Goal: Information Seeking & Learning: Understand process/instructions

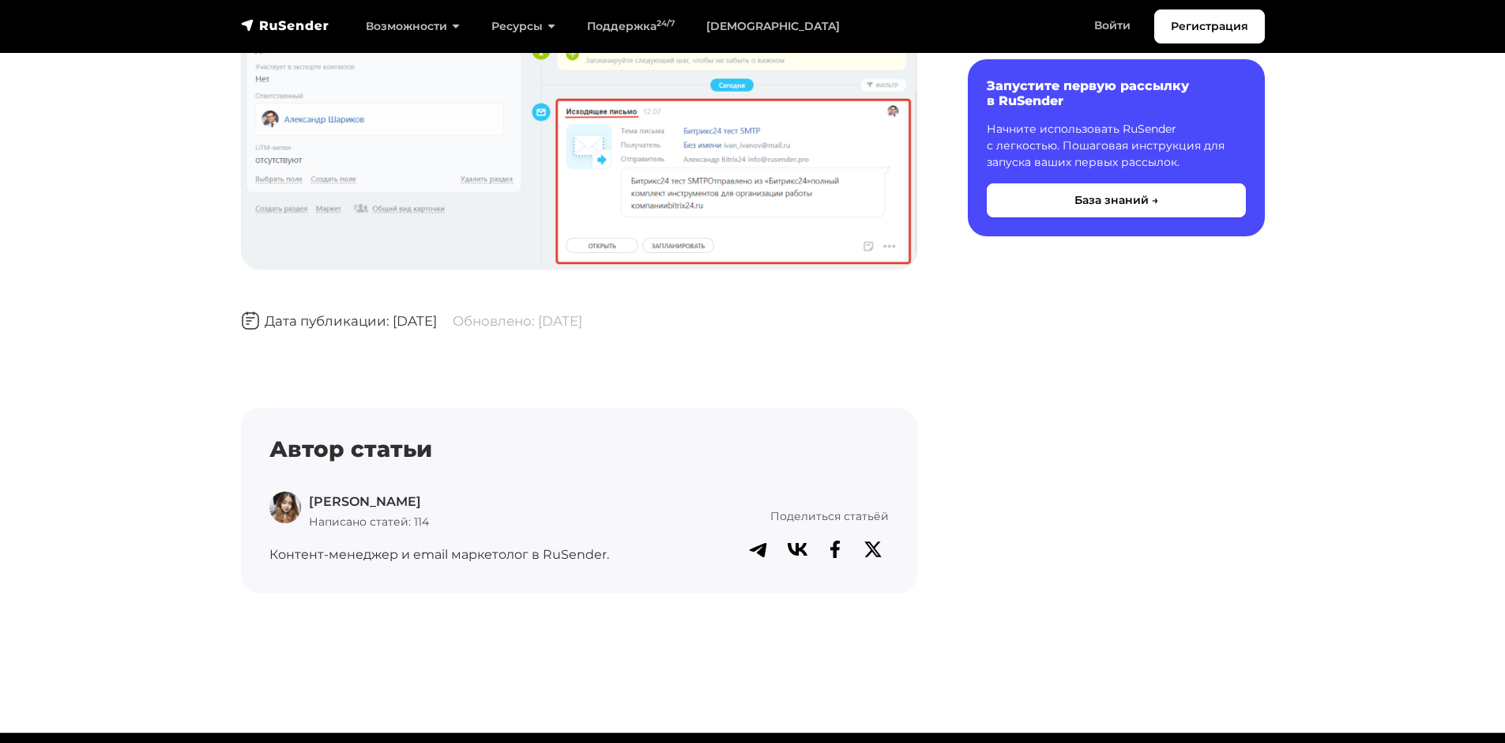
scroll to position [3477, 0]
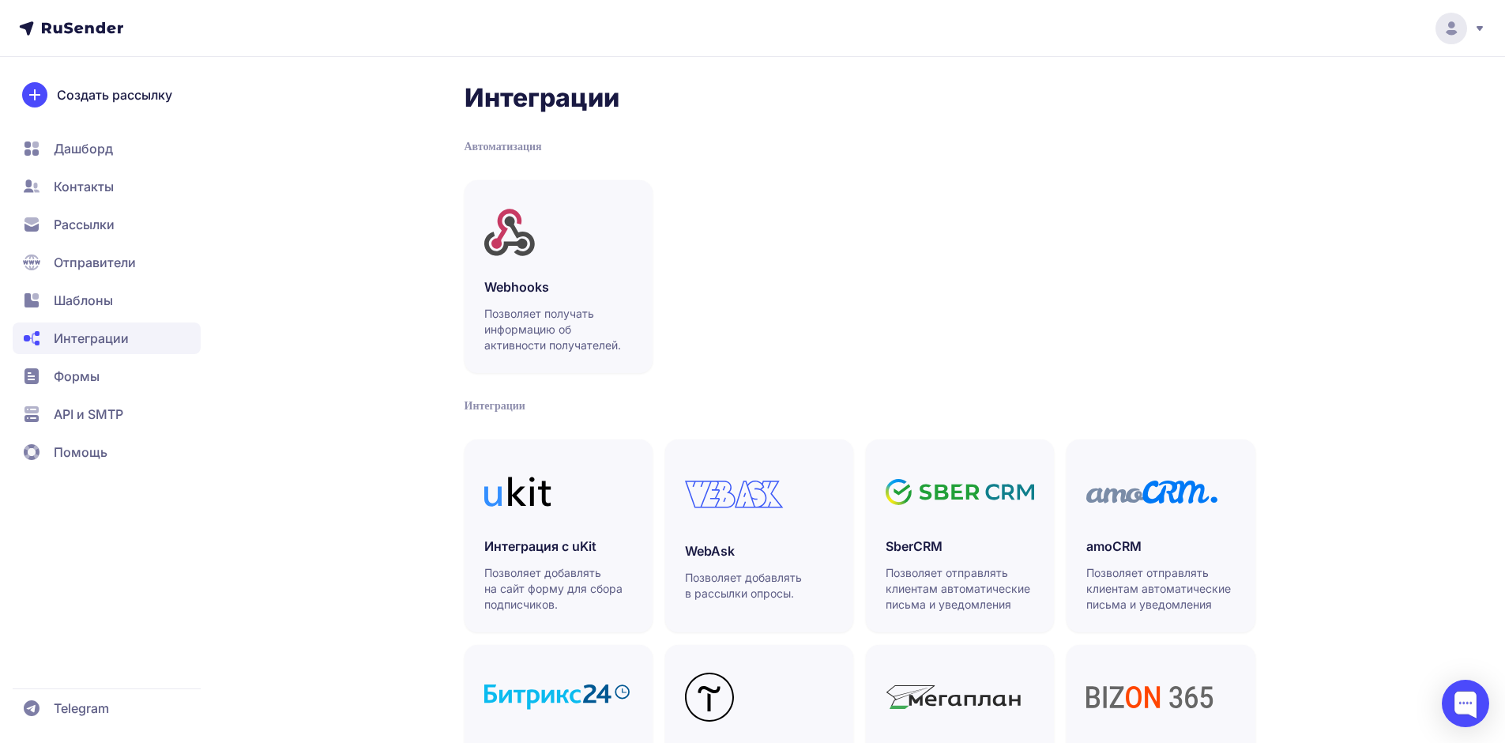
scroll to position [237, 0]
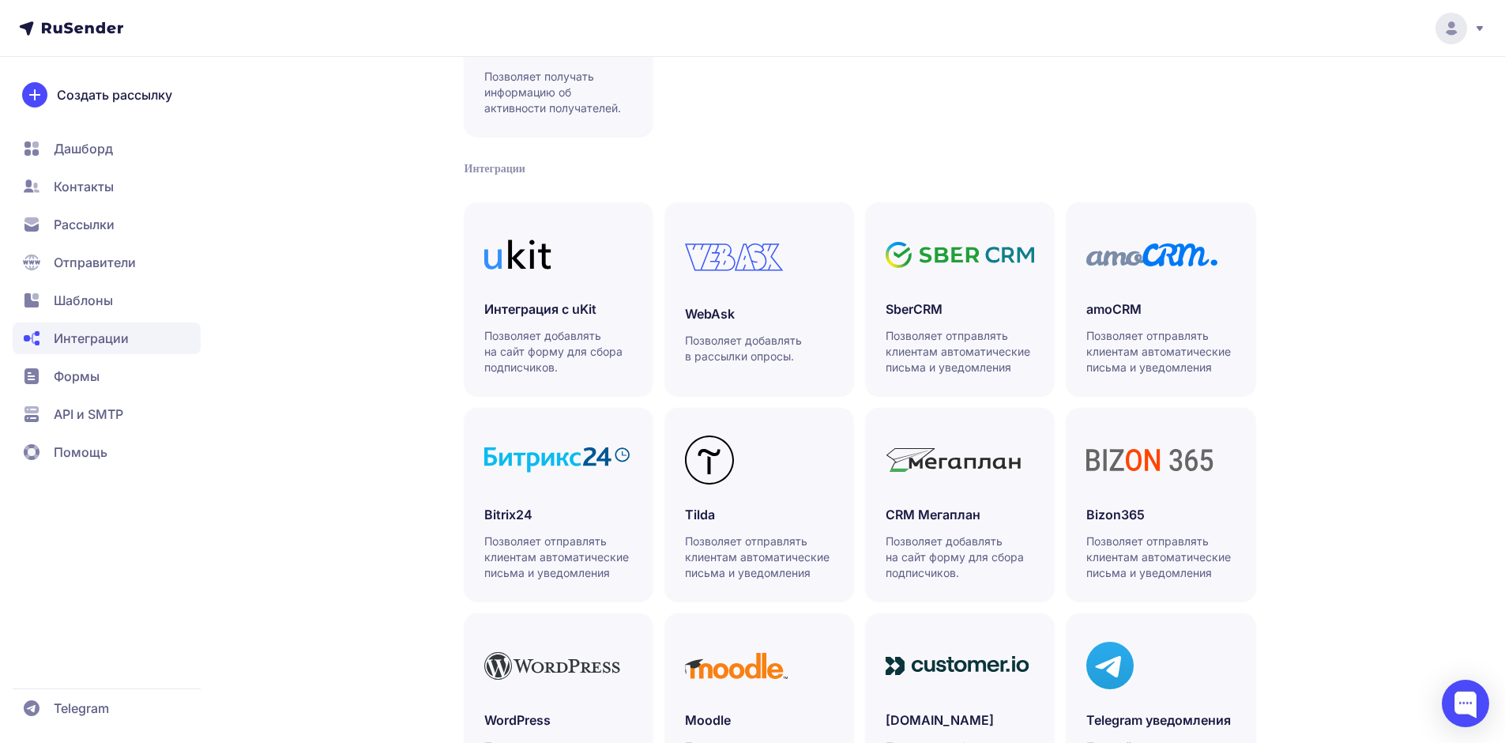
click at [64, 153] on span "Дашборд" at bounding box center [83, 148] width 59 height 19
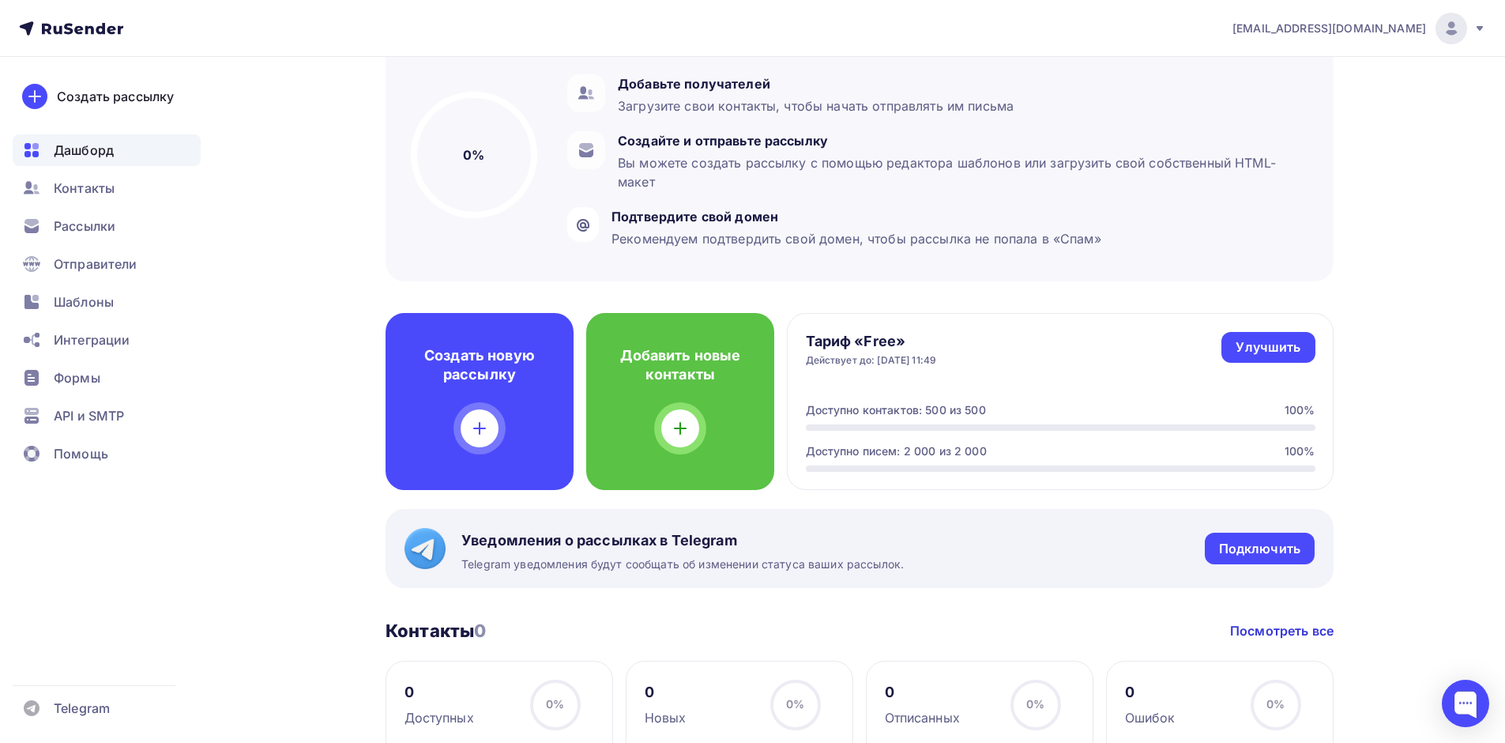
scroll to position [158, 0]
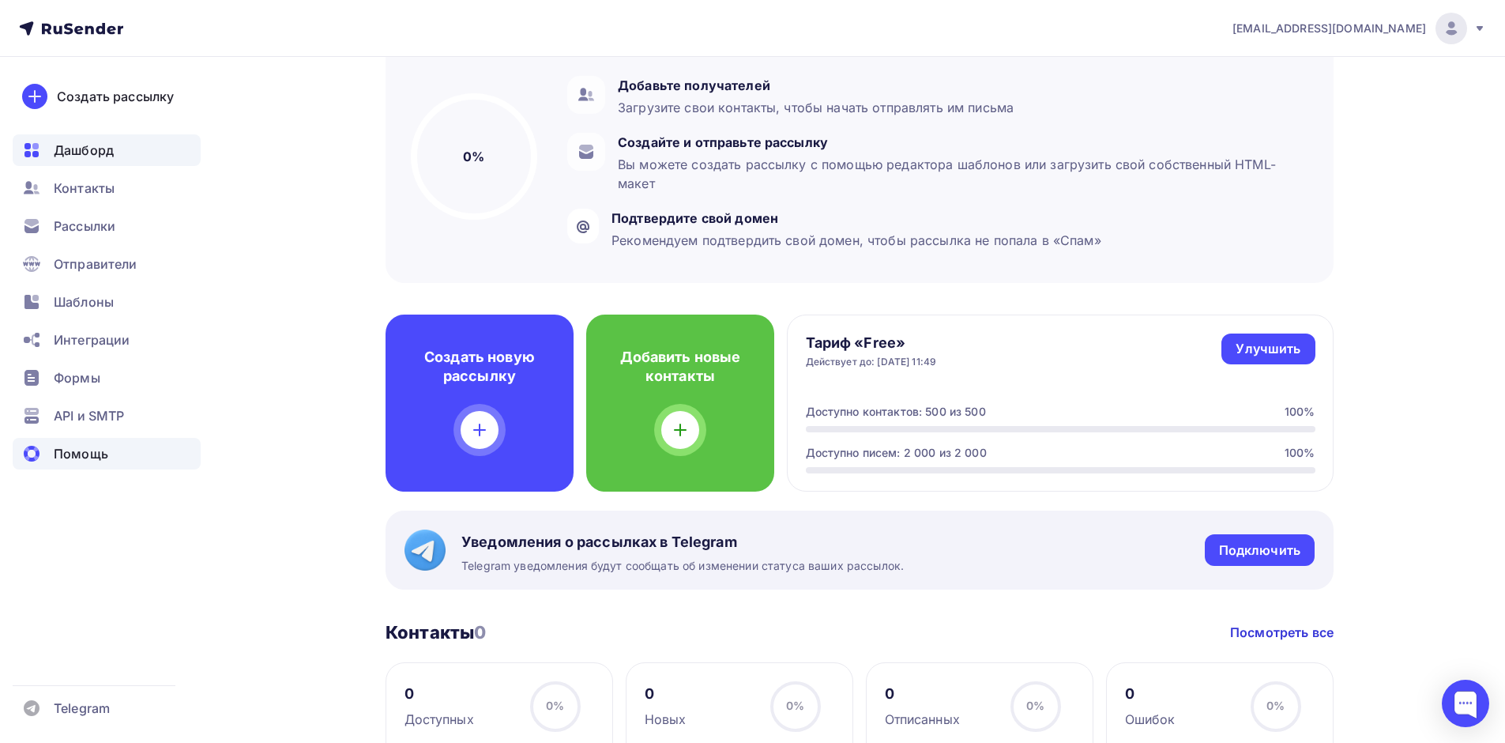
click at [104, 461] on span "Помощь" at bounding box center [81, 453] width 55 height 19
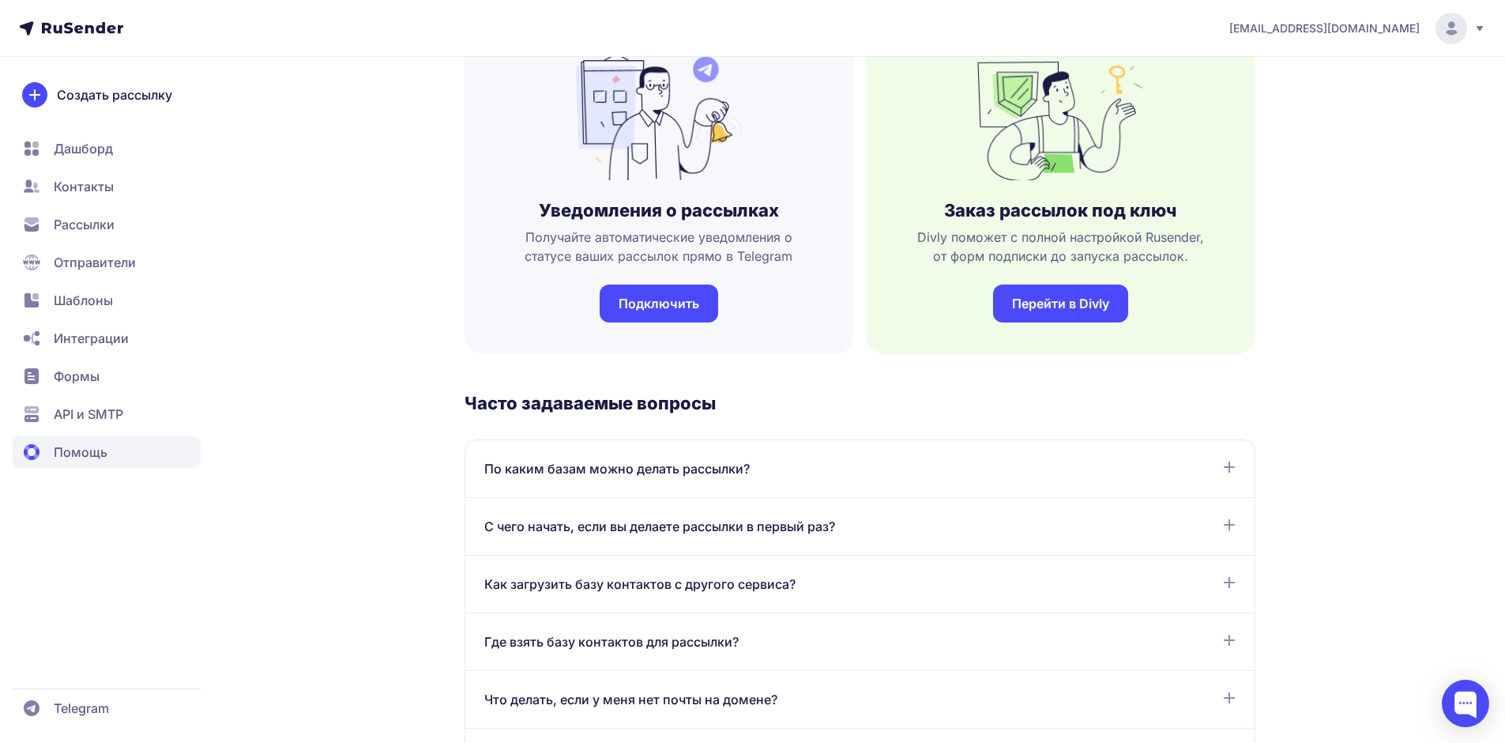
scroll to position [474, 0]
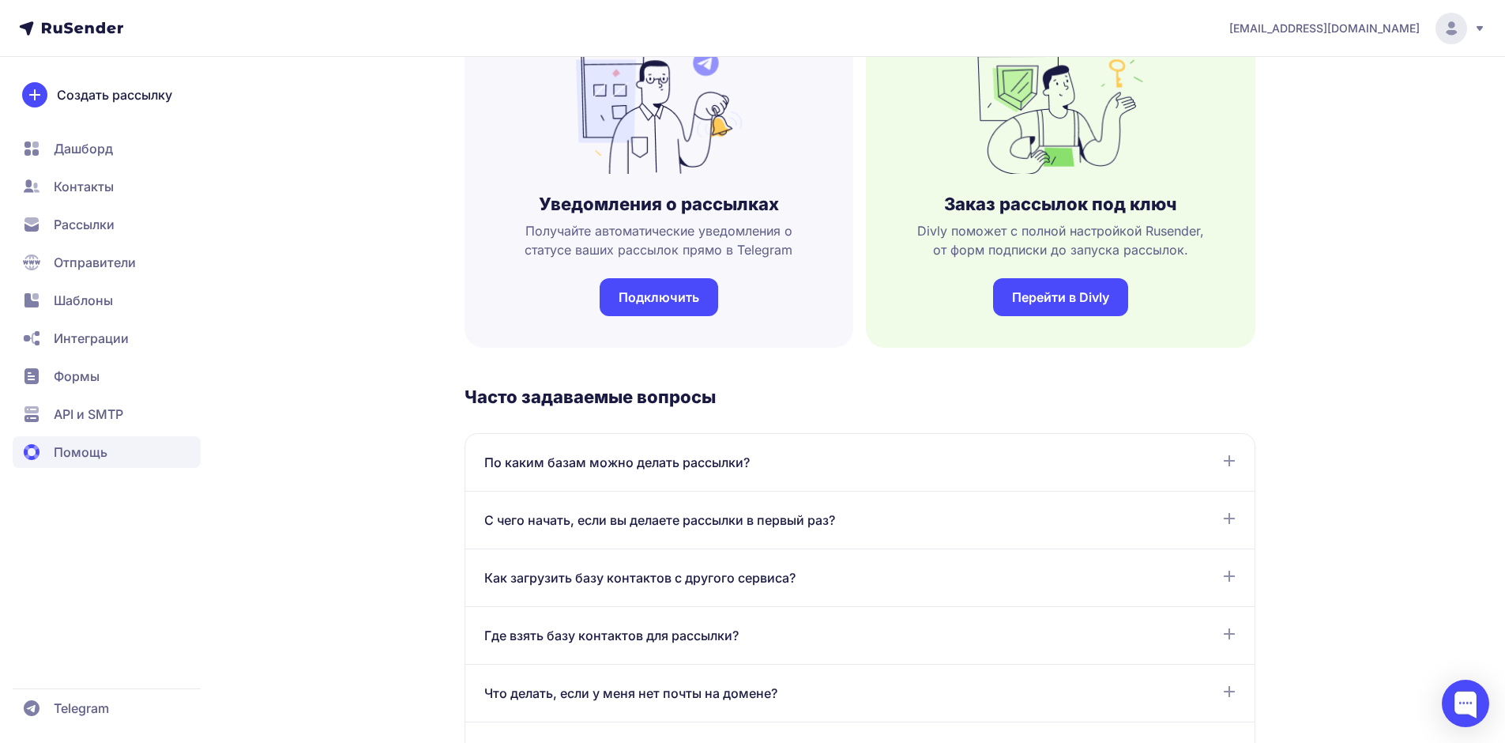
click at [928, 577] on div "Как загрузить базу контактов с другого сервиса?" at bounding box center [860, 577] width 752 height 19
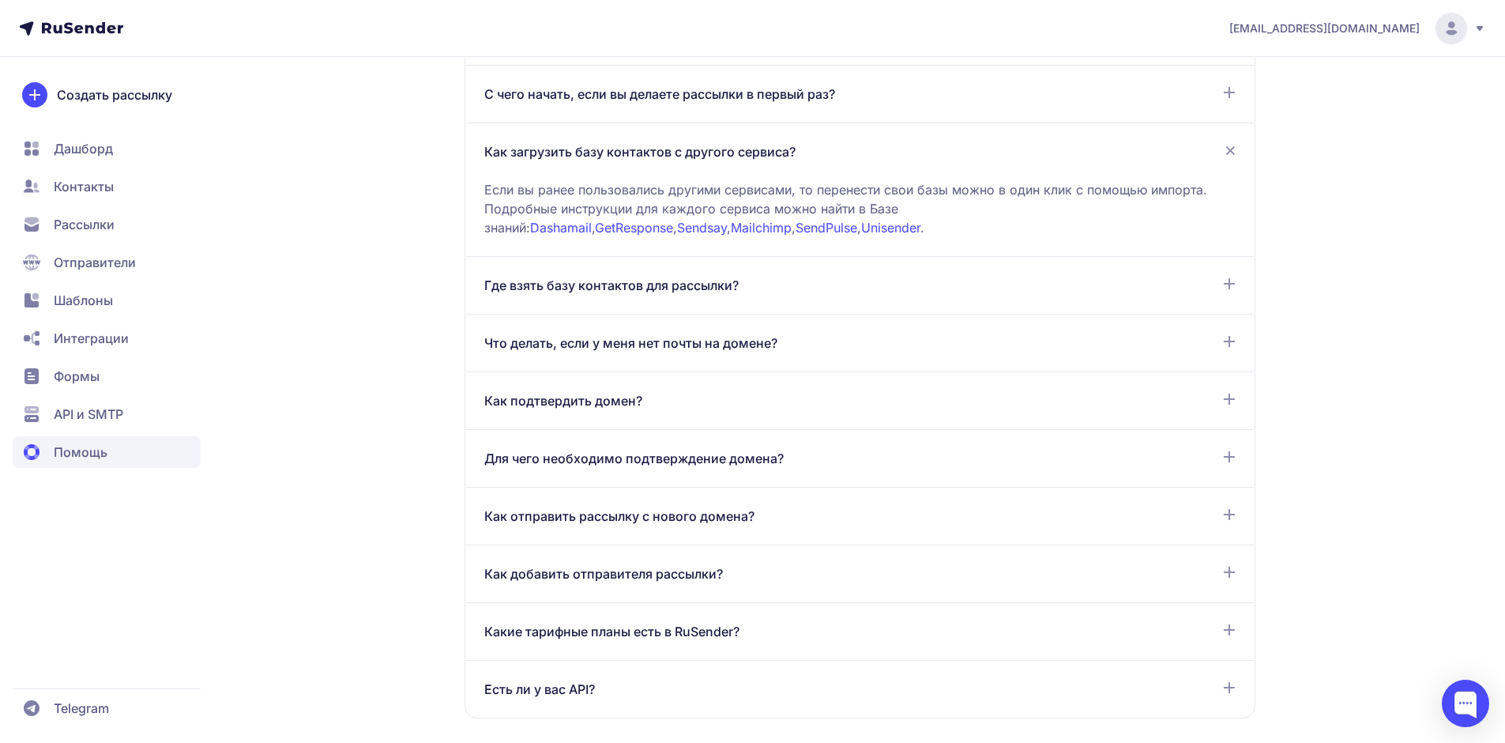
scroll to position [948, 0]
